Goal: Find contact information: Find contact information

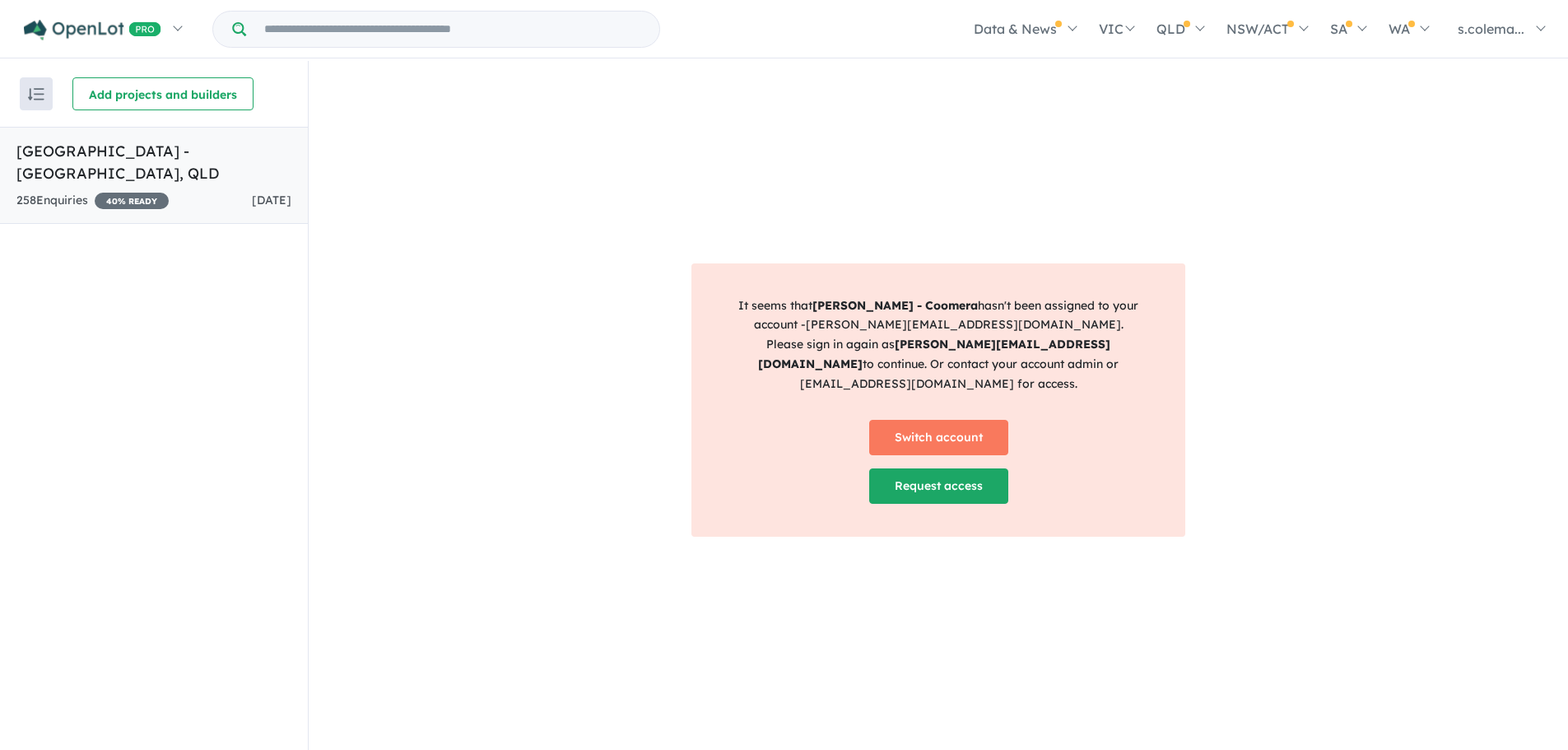
click at [202, 141] on h5 "[GEOGRAPHIC_DATA] - [GEOGRAPHIC_DATA] , [GEOGRAPHIC_DATA]" at bounding box center [154, 162] width 275 height 44
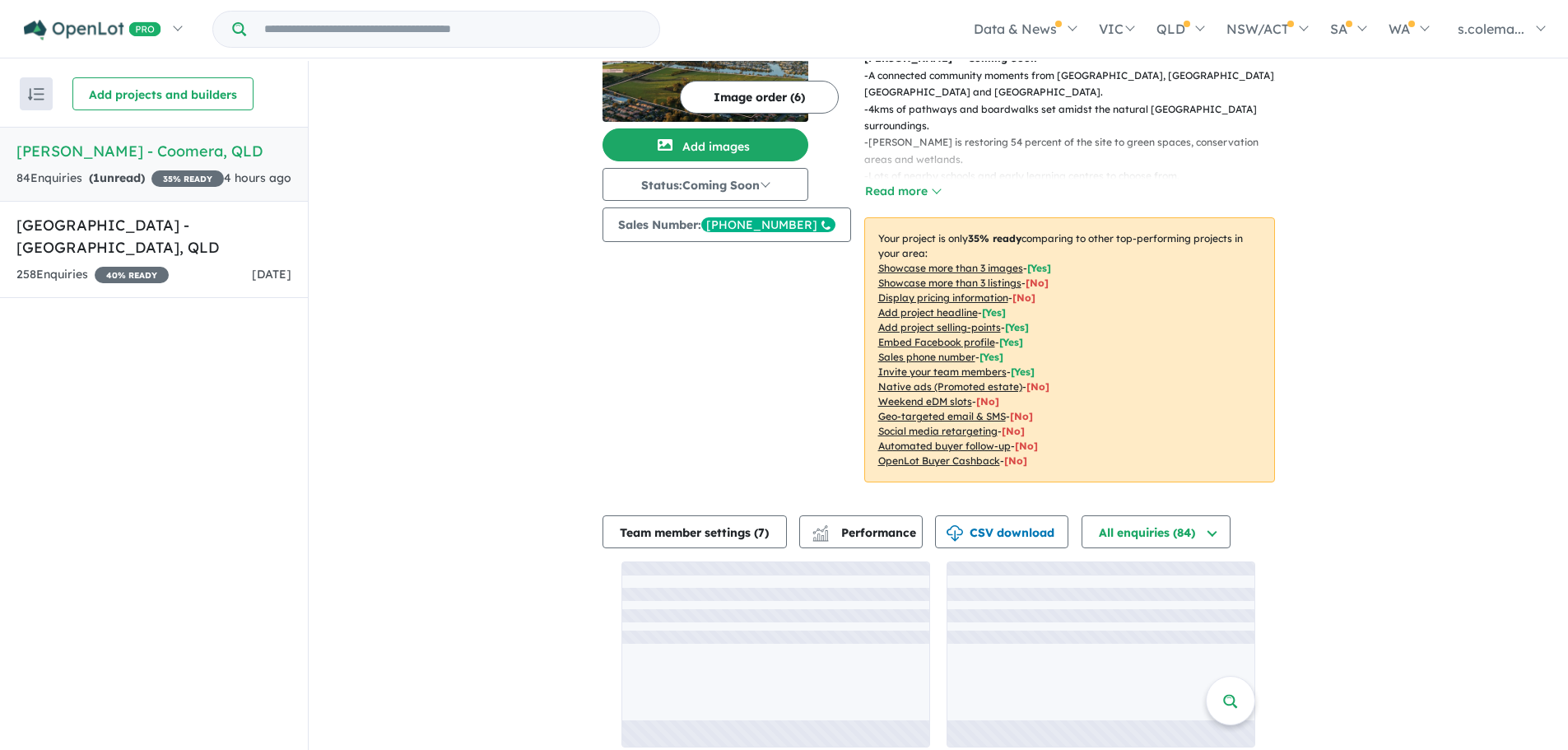
scroll to position [3, 0]
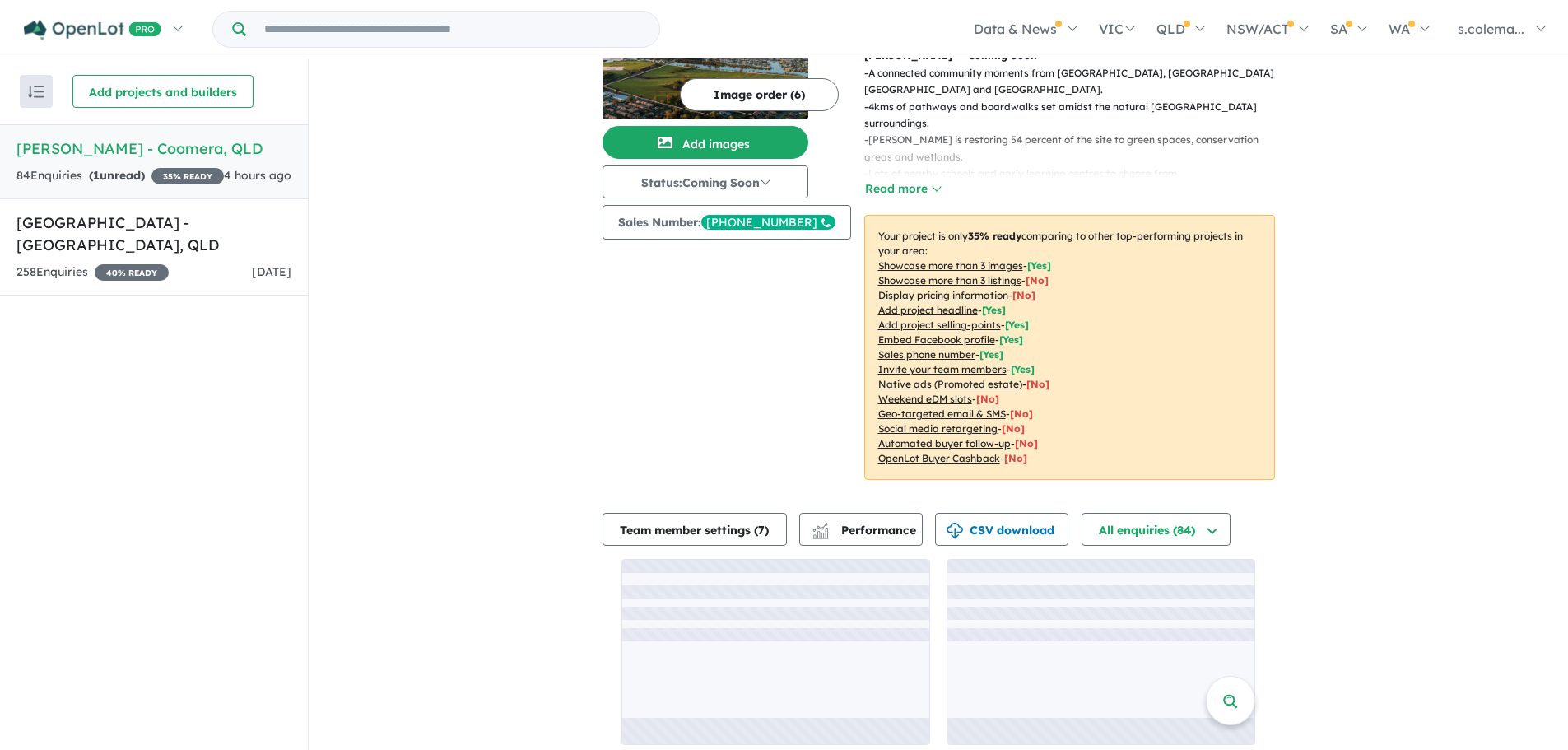
click at [637, 399] on div "Image order ( 6 ) Add images Status: Coming Soon In Planning Coming Soon Sellin…" at bounding box center [732, 231] width 261 height 537
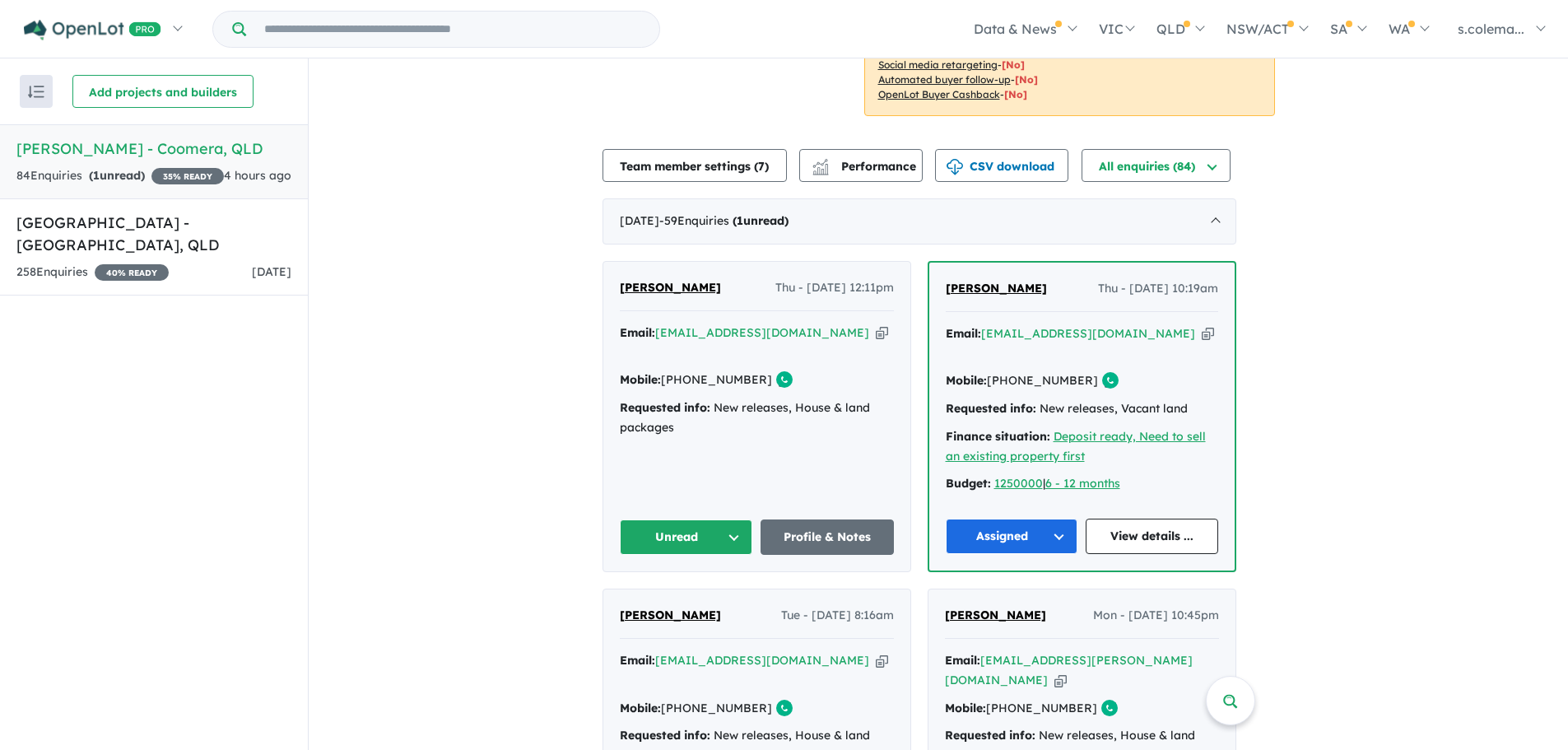
scroll to position [524, 0]
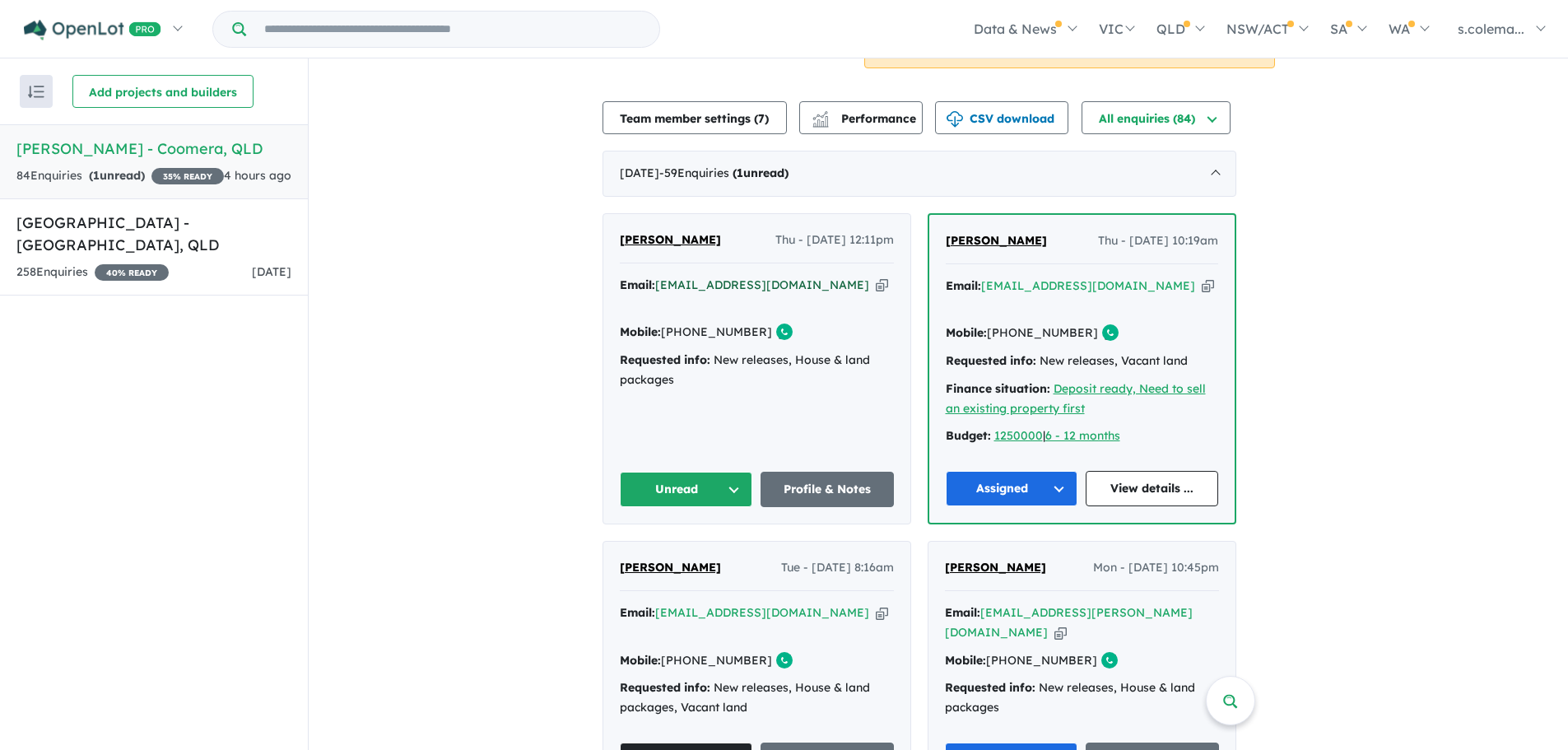
drag, startPoint x: 838, startPoint y: 271, endPoint x: 754, endPoint y: 274, distance: 84.1
click at [713, 276] on div "Email: [EMAIL_ADDRESS][DOMAIN_NAME] Copied!" at bounding box center [757, 295] width 274 height 40
drag, startPoint x: 811, startPoint y: 274, endPoint x: 670, endPoint y: 265, distance: 141.3
click at [670, 276] on div "Email: [EMAIL_ADDRESS][DOMAIN_NAME] Copied!" at bounding box center [757, 295] width 274 height 40
copy a%20Novella%20Waters%20-%20Coomera"] "[EMAIL_ADDRESS][DOMAIN_NAME]"
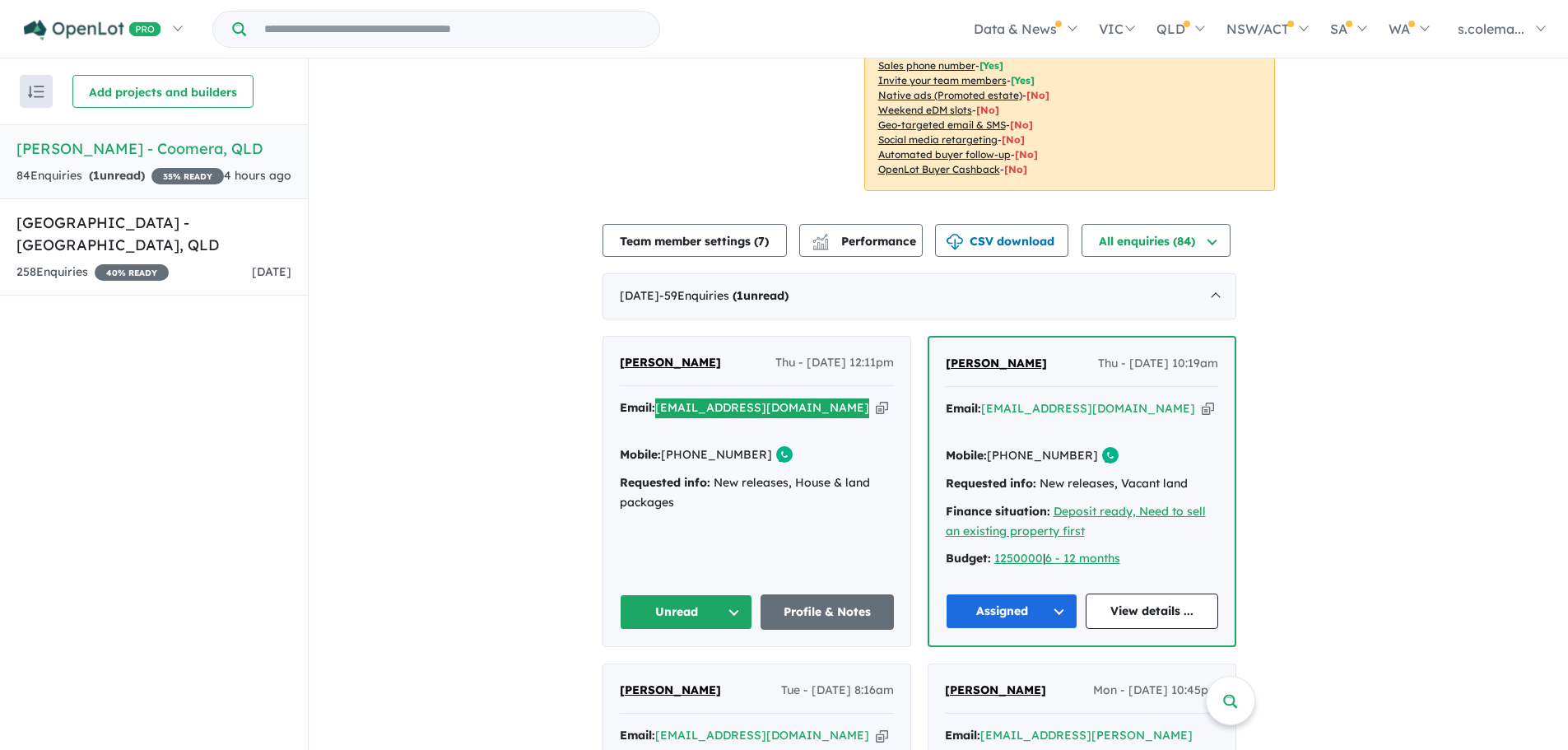
scroll to position [359, 0]
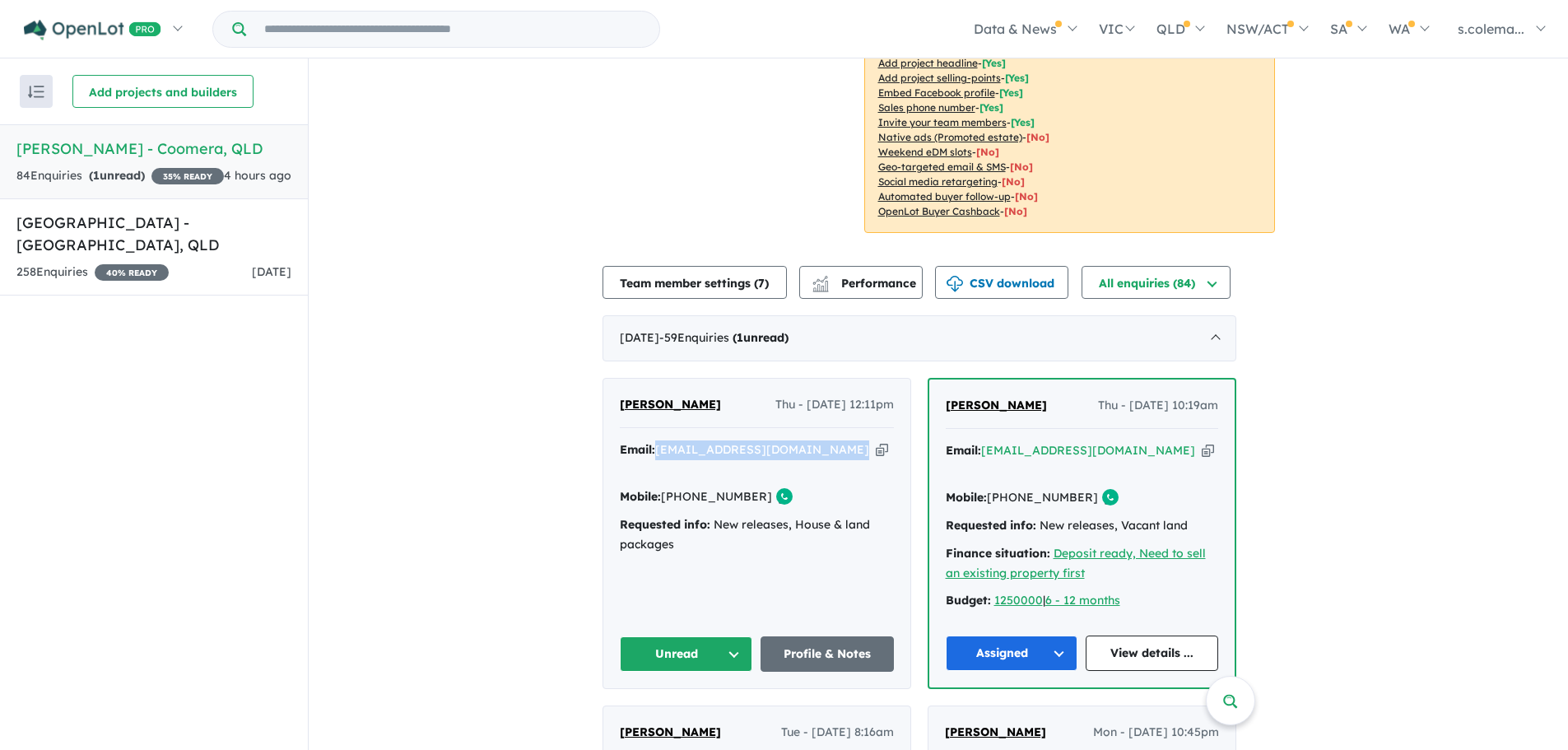
click at [693, 636] on button "Unread" at bounding box center [686, 654] width 134 height 35
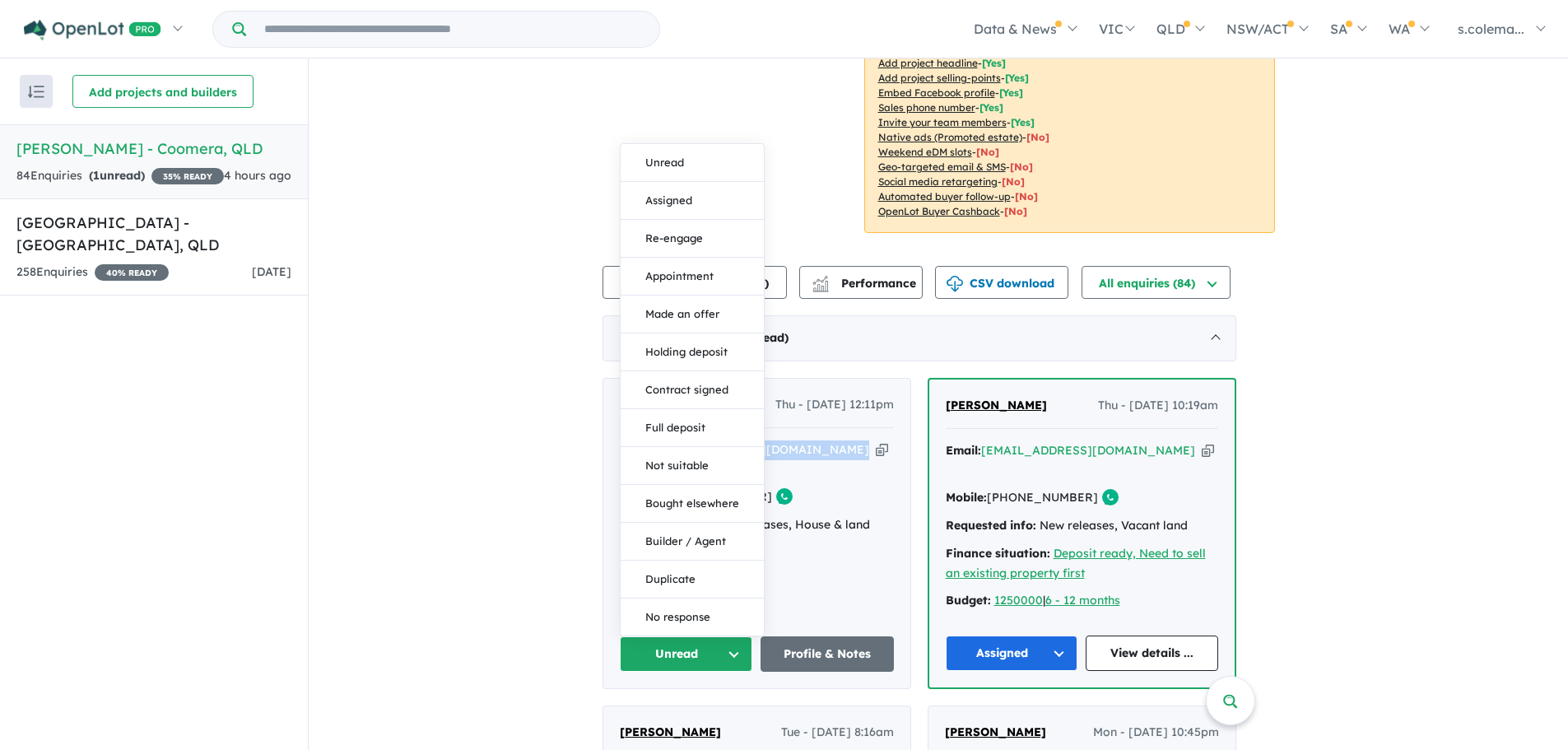
click at [699, 182] on button "Assigned" at bounding box center [692, 201] width 143 height 38
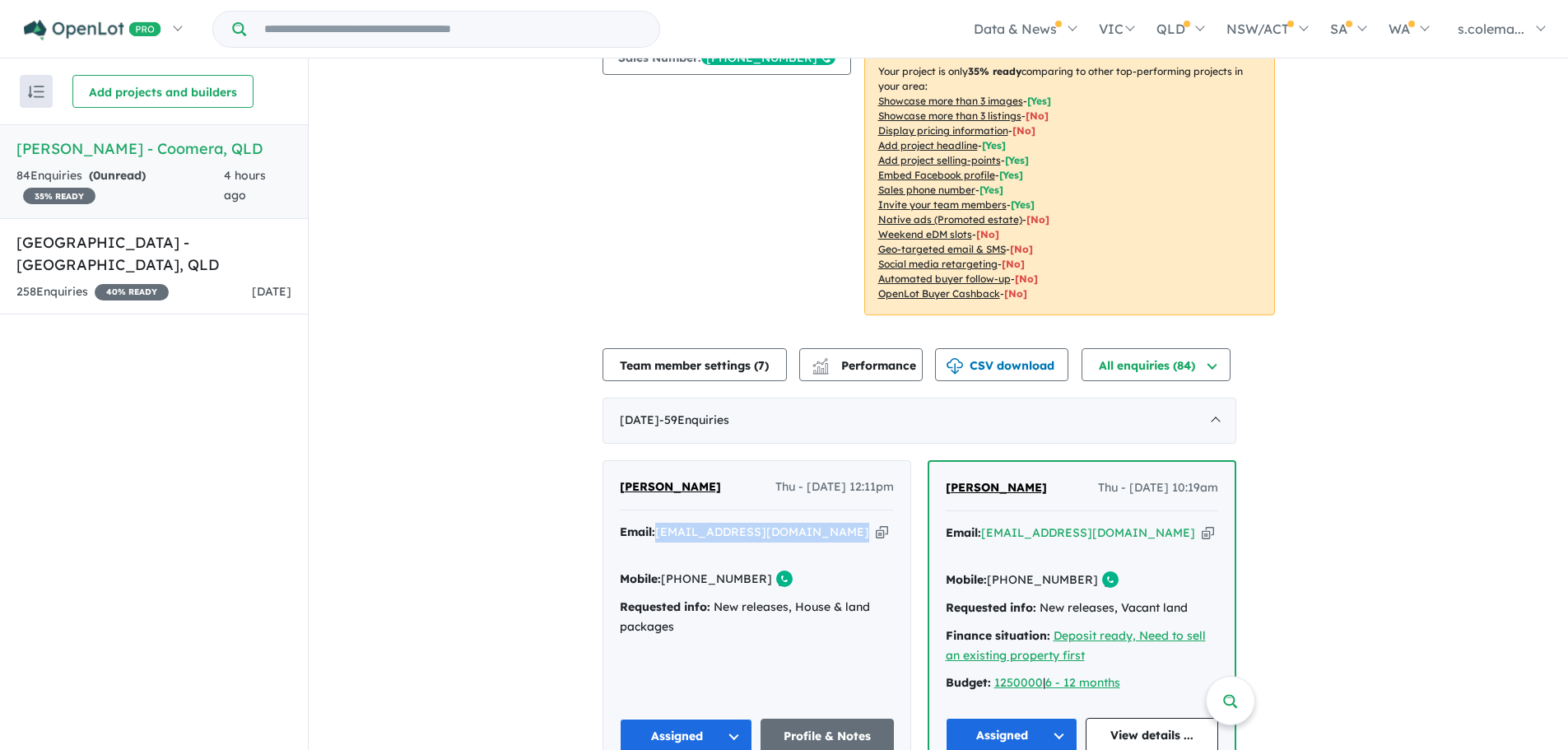
scroll to position [0, 0]
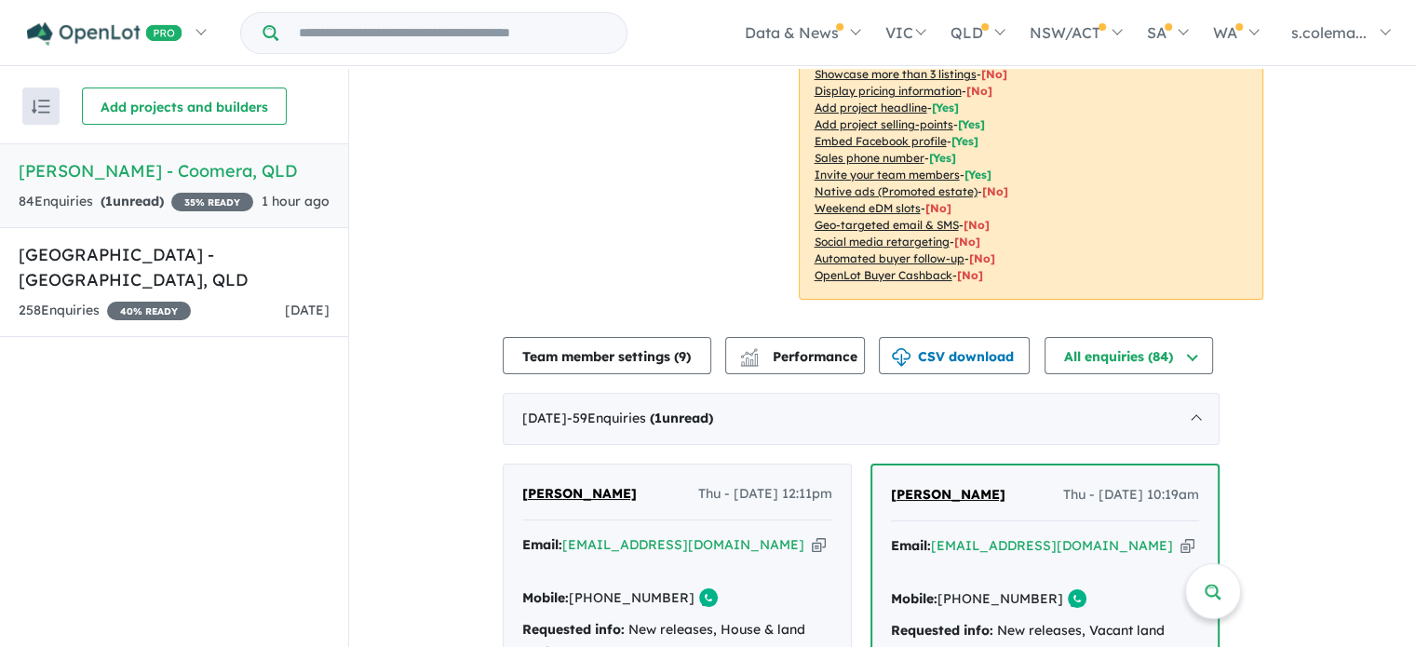
scroll to position [558, 0]
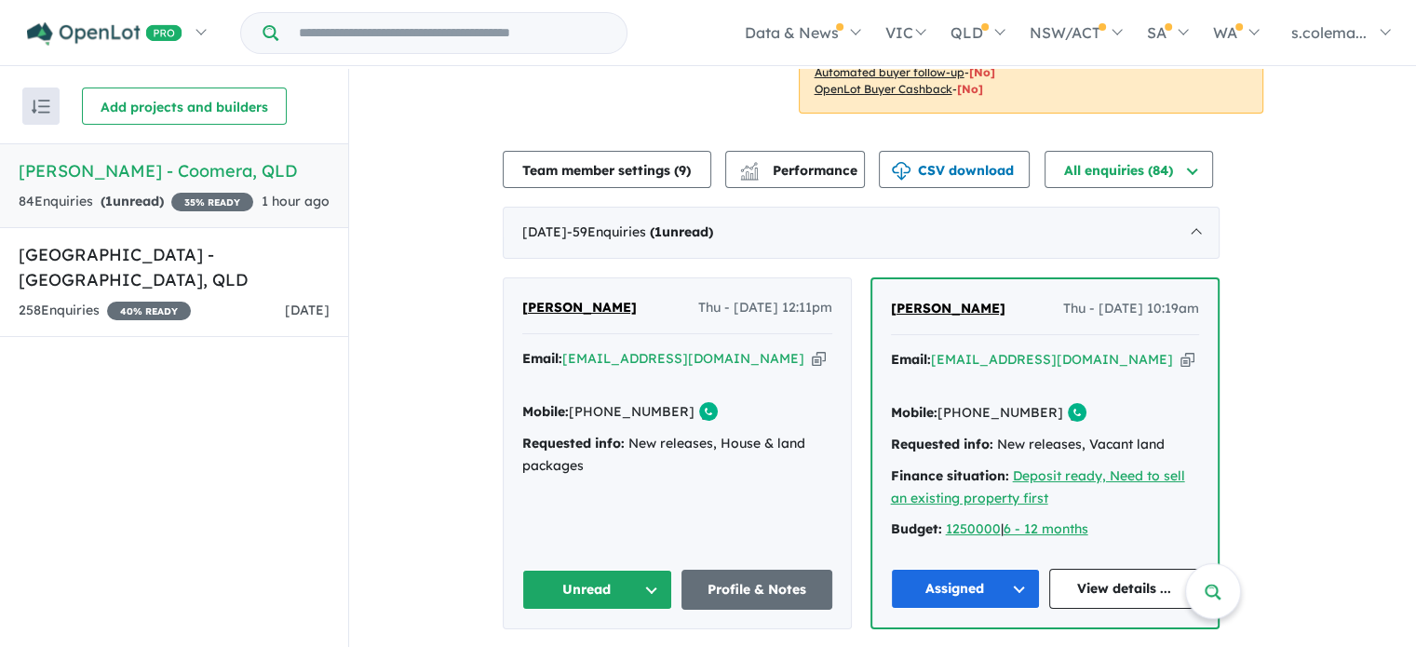
drag, startPoint x: 629, startPoint y: 293, endPoint x: 532, endPoint y: 293, distance: 96.8
click at [532, 297] on div "Dijana Baresic Thu - 28/08/2025, 12:11pm" at bounding box center [677, 315] width 310 height 37
copy span "[PERSON_NAME]"
drag, startPoint x: 679, startPoint y: 381, endPoint x: 610, endPoint y: 383, distance: 69.8
click at [610, 401] on div "Mobile: +61 477 722 305 Copied!" at bounding box center [677, 412] width 310 height 22
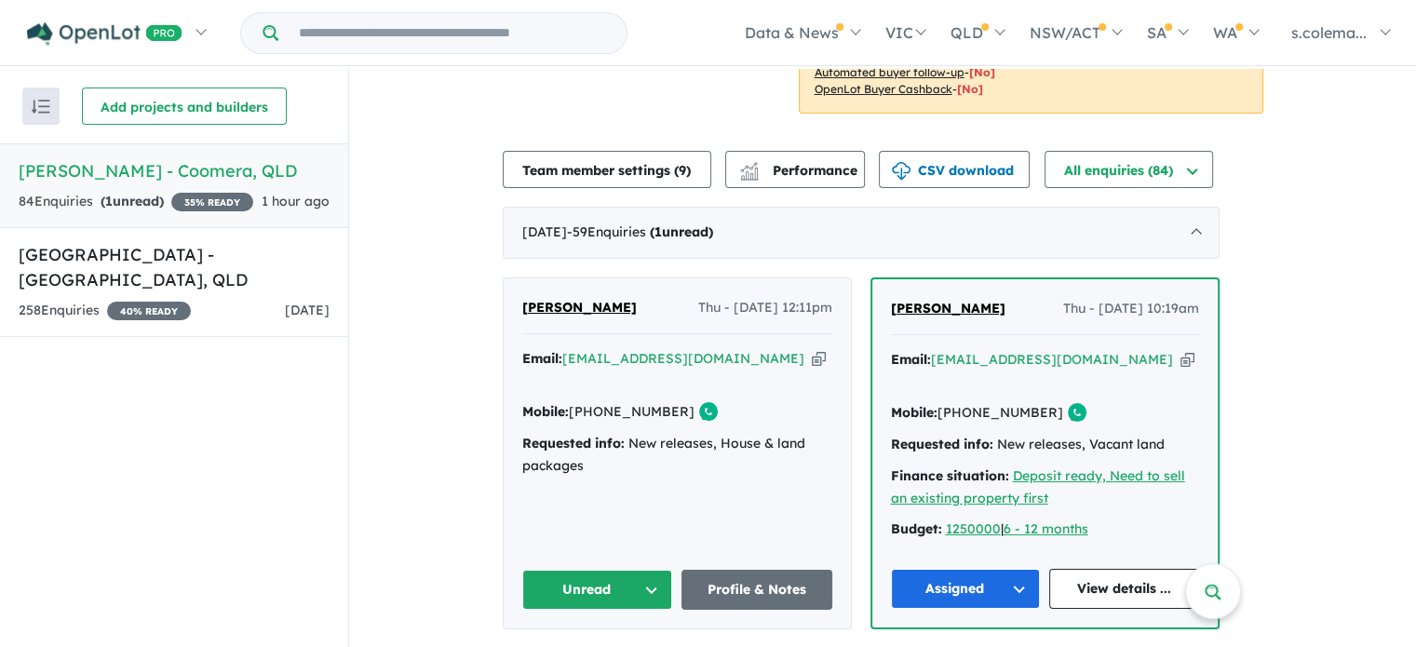
copy link "477 722 305"
click at [751, 363] on div "Email: hello@thefightsociety.com.au Copied! Mobile: +61 477 722 305 Copied! Req…" at bounding box center [677, 417] width 310 height 139
drag, startPoint x: 763, startPoint y: 342, endPoint x: 577, endPoint y: 333, distance: 186.3
click at [577, 348] on div "Email: [EMAIL_ADDRESS][DOMAIN_NAME] Copied!" at bounding box center [677, 370] width 310 height 45
copy a%20Novella%20Waters%20-%20Coomera"] "[EMAIL_ADDRESS][DOMAIN_NAME]"
